Goal: Communication & Community: Ask a question

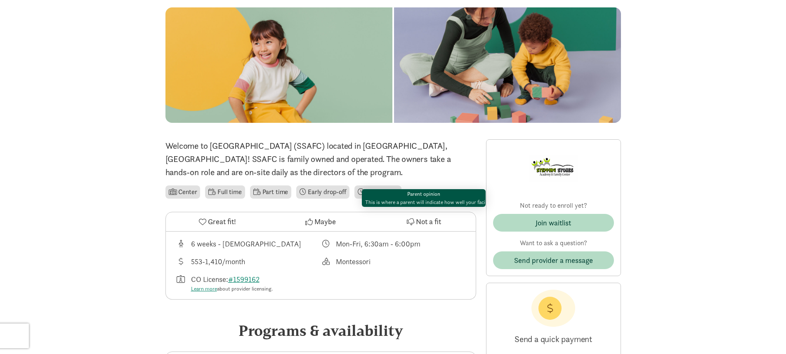
scroll to position [206, 0]
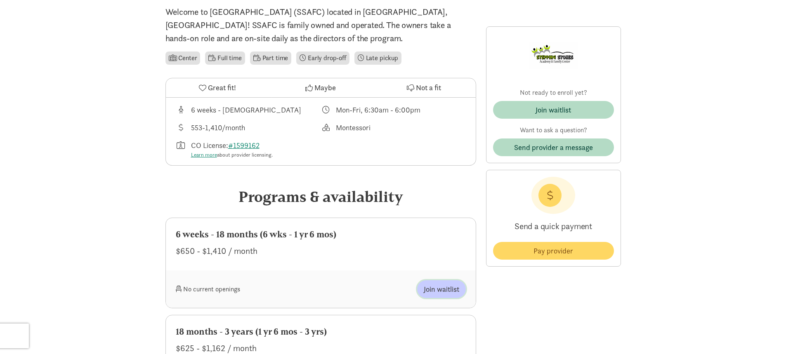
click at [449, 286] on span "Join waitlist" at bounding box center [441, 289] width 35 height 11
click at [431, 288] on span "Join waitlist" at bounding box center [441, 289] width 35 height 11
click at [433, 287] on span "Join waitlist" at bounding box center [441, 289] width 35 height 11
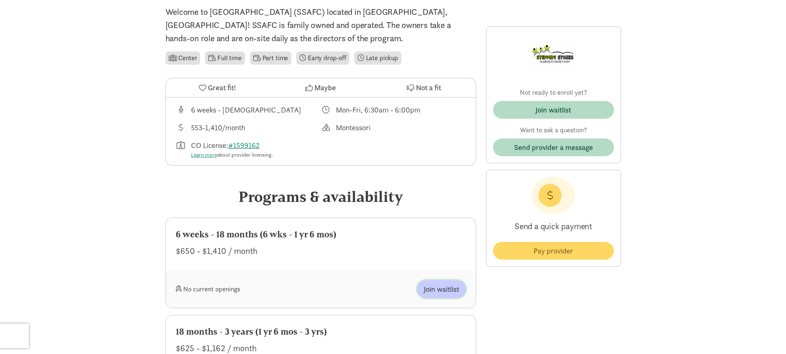
click at [433, 287] on span "Join waitlist" at bounding box center [441, 289] width 35 height 11
click at [434, 287] on span "Join waitlist" at bounding box center [441, 289] width 35 height 11
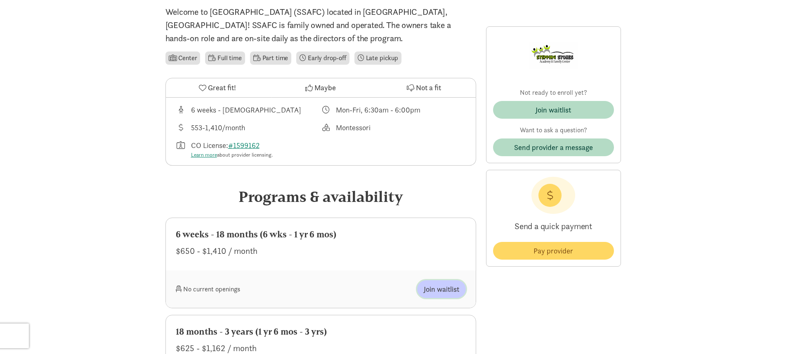
click at [434, 287] on span "Join waitlist" at bounding box center [441, 289] width 35 height 11
click at [434, 289] on span "Join waitlist" at bounding box center [441, 289] width 35 height 11
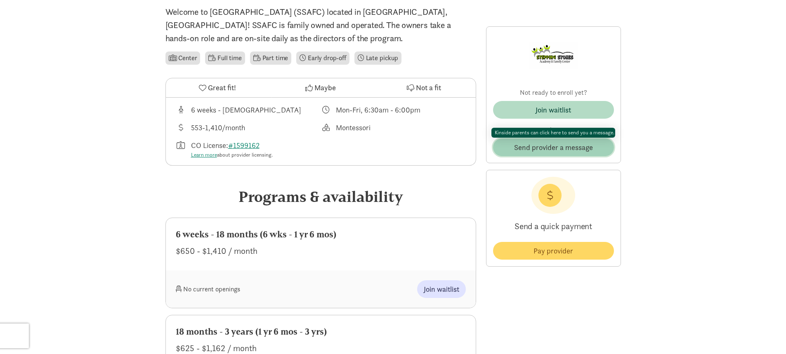
click at [522, 145] on span "Send provider a message" at bounding box center [553, 147] width 79 height 11
click at [583, 145] on span "Send provider a message" at bounding box center [553, 147] width 79 height 11
click at [563, 146] on span "Send provider a message" at bounding box center [553, 147] width 79 height 11
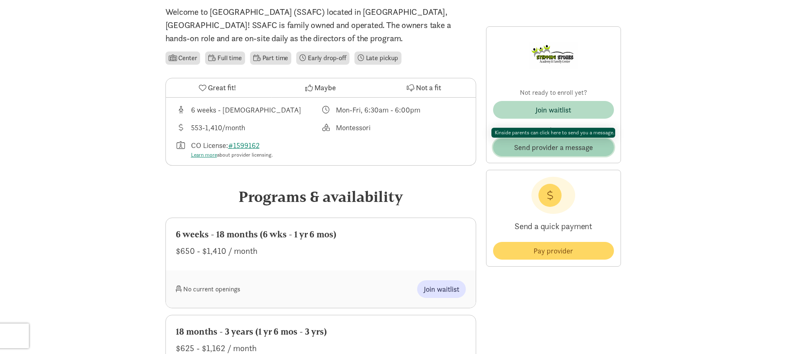
click at [563, 146] on span "Send provider a message" at bounding box center [553, 147] width 79 height 11
click at [564, 146] on span "Send provider a message" at bounding box center [553, 147] width 79 height 11
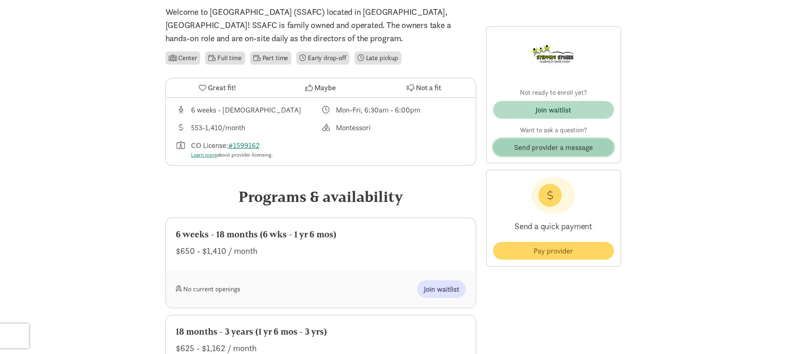
click at [564, 146] on span "Send provider a message" at bounding box center [553, 147] width 79 height 11
click at [444, 290] on span "Join waitlist" at bounding box center [441, 289] width 35 height 11
